Goal: Task Accomplishment & Management: Manage account settings

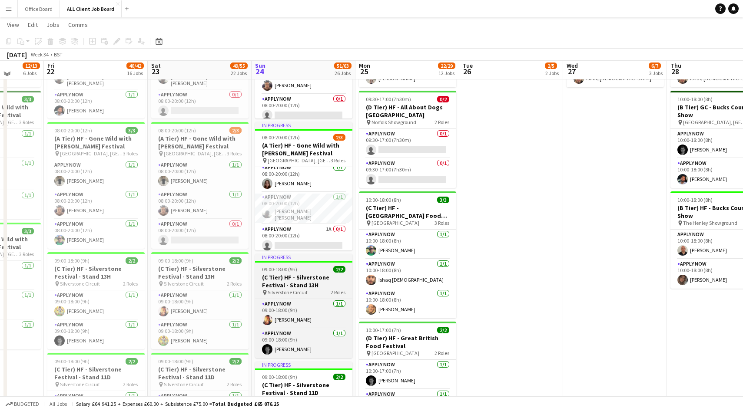
scroll to position [241, 0]
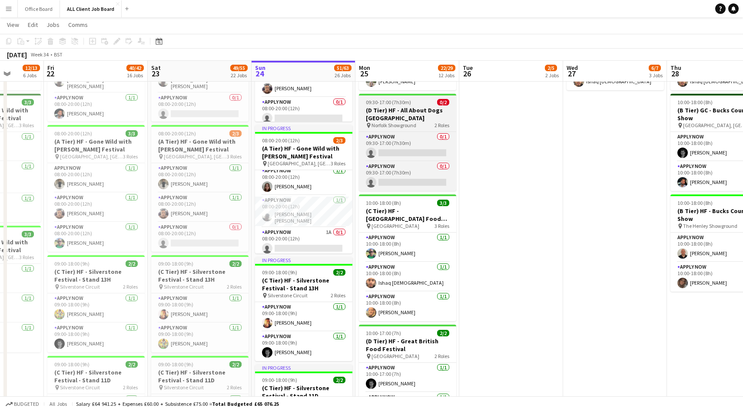
click at [422, 96] on app-job-card "09:30-17:00 (7h30m) 0/2 (D Tier) HF - All About Dogs [GEOGRAPHIC_DATA] pin Norf…" at bounding box center [407, 142] width 97 height 97
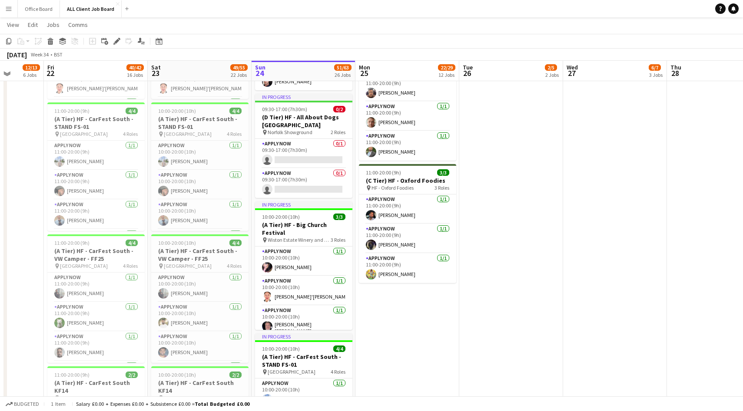
scroll to position [727, 0]
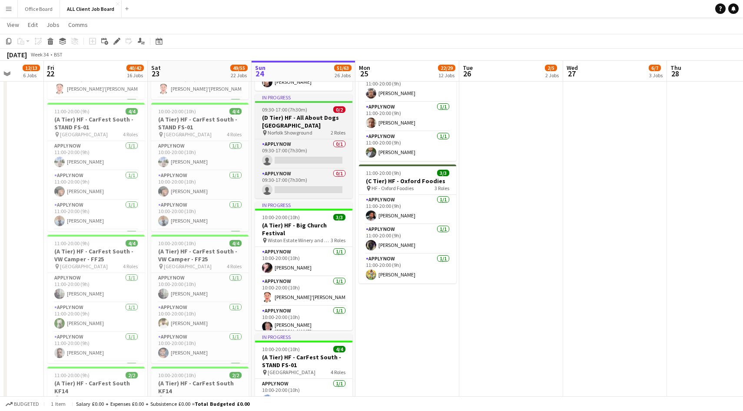
click at [303, 131] on span "Norfolk Showground" at bounding box center [290, 132] width 45 height 7
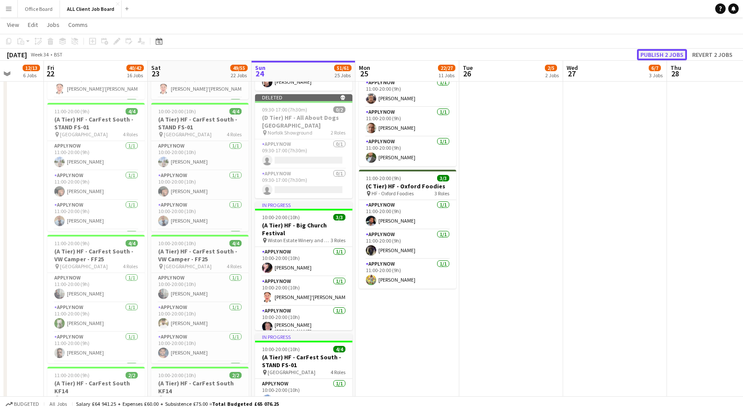
click at [657, 57] on button "Publish 2 jobs" at bounding box center [662, 54] width 50 height 11
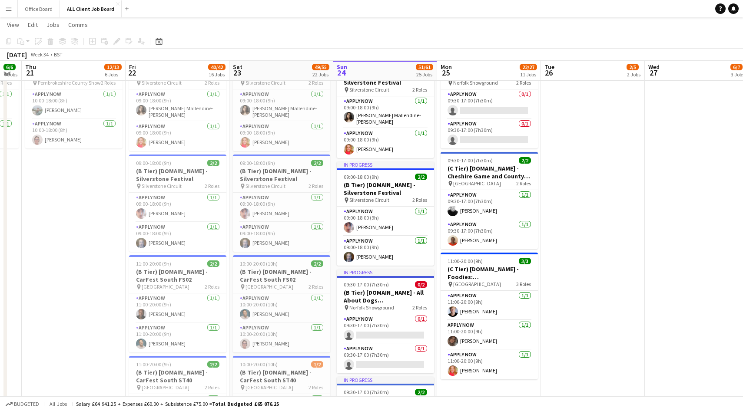
scroll to position [2602, 0]
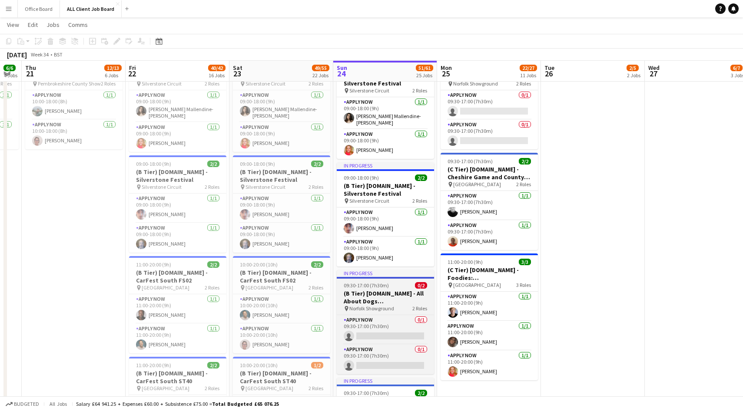
click at [379, 297] on h3 "(B Tier) [DOMAIN_NAME] - All About Dogs [GEOGRAPHIC_DATA]" at bounding box center [385, 298] width 97 height 16
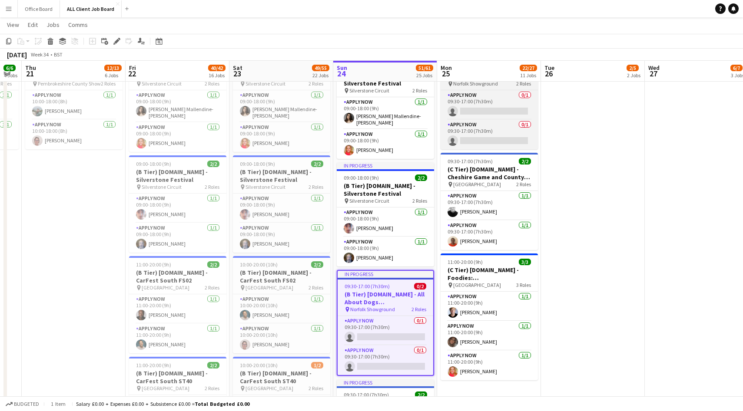
click at [494, 84] on span "Norfolk Showground" at bounding box center [475, 83] width 45 height 7
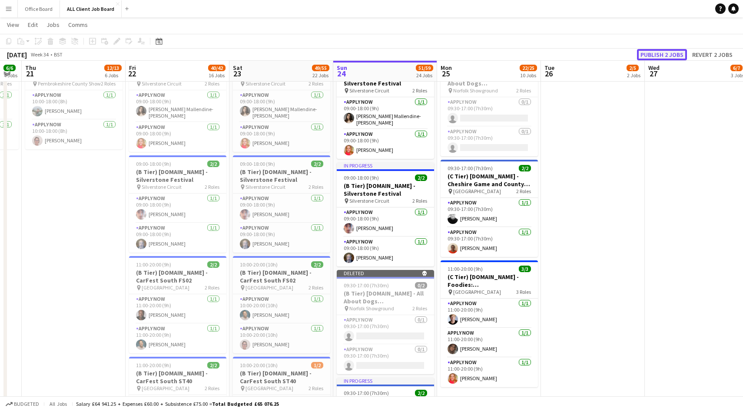
click at [661, 50] on button "Publish 2 jobs" at bounding box center [662, 54] width 50 height 11
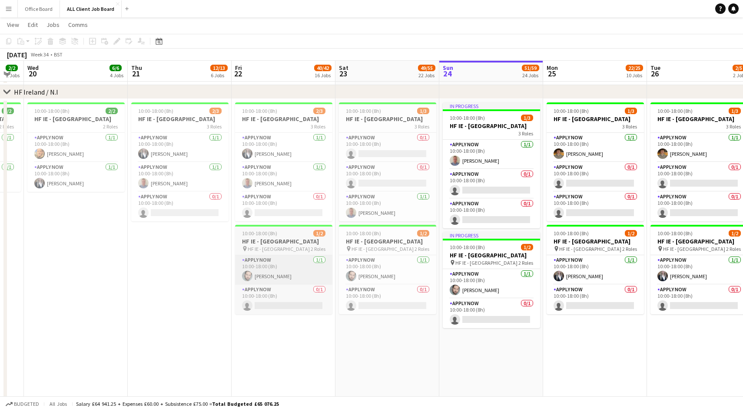
scroll to position [0, 391]
